Goal: Information Seeking & Learning: Compare options

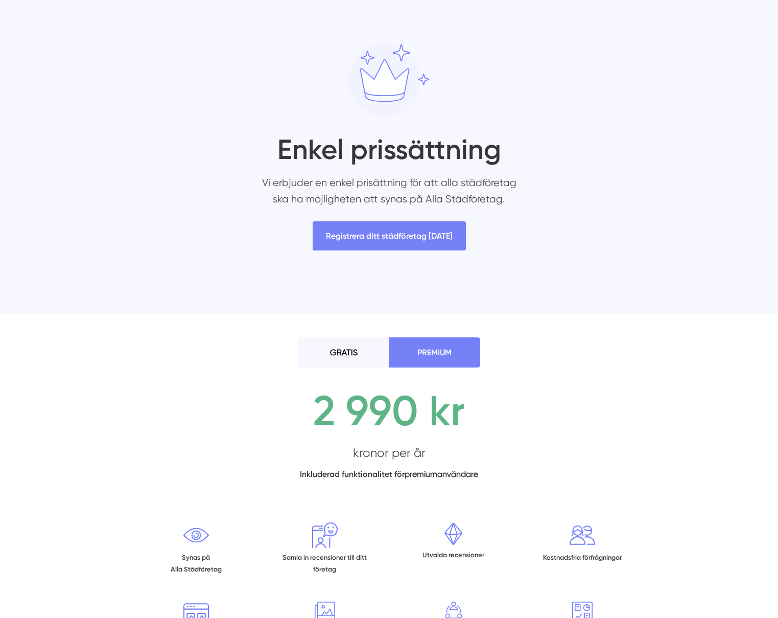
scroll to position [64, 0]
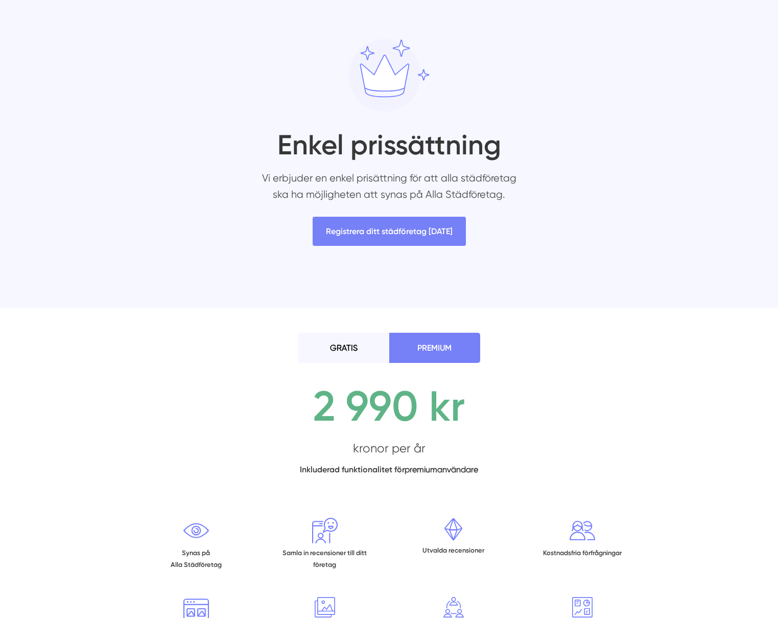
click at [352, 356] on li "GRATIS" at bounding box center [343, 348] width 91 height 30
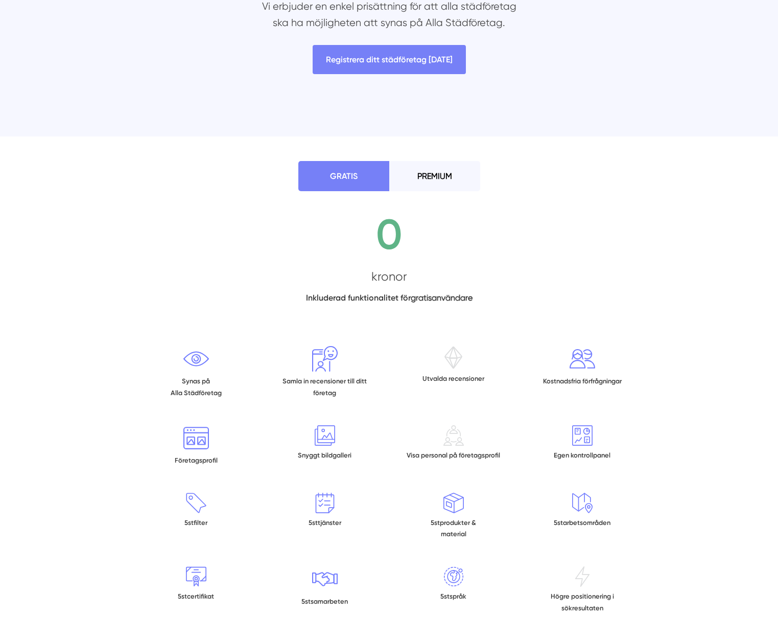
scroll to position [241, 0]
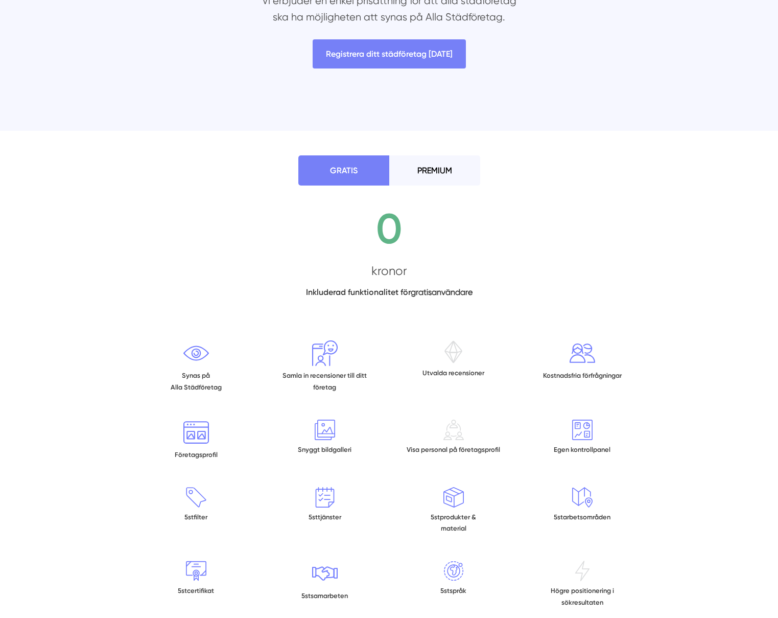
click at [430, 171] on li "PREMIUM" at bounding box center [434, 170] width 91 height 30
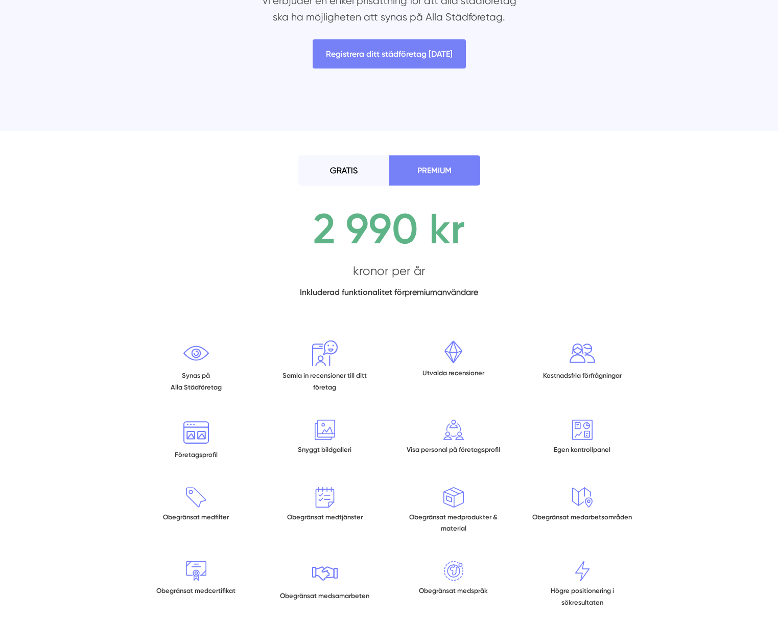
click at [365, 168] on li "GRATIS" at bounding box center [343, 170] width 91 height 30
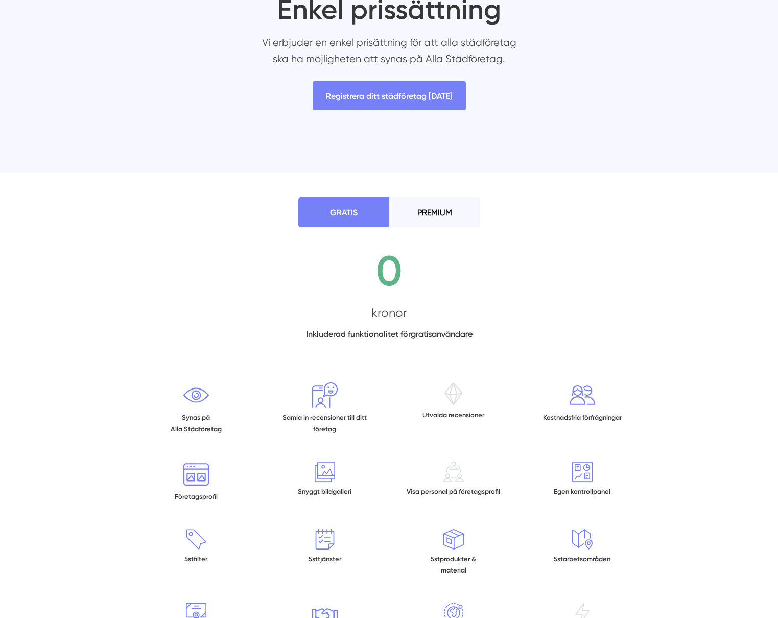
scroll to position [0, 0]
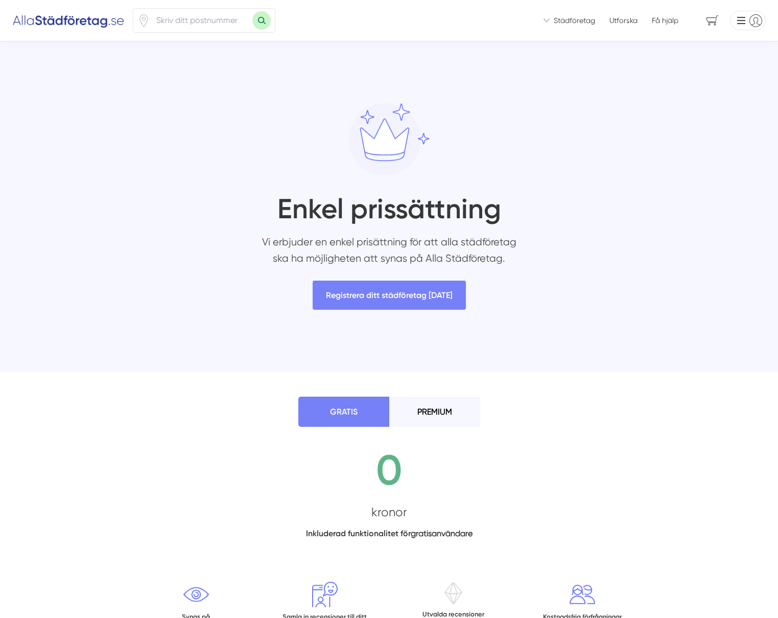
click at [433, 414] on li "PREMIUM" at bounding box center [434, 412] width 91 height 30
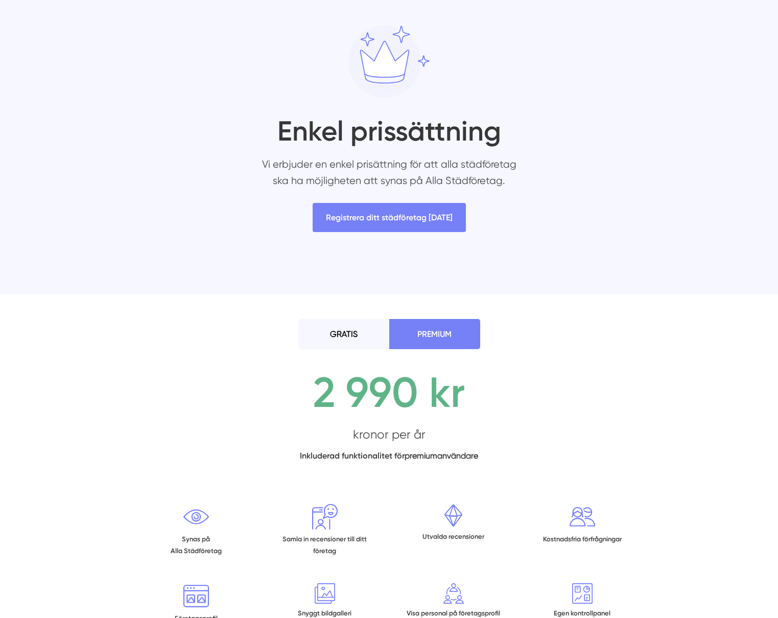
scroll to position [73, 0]
